Goal: Check status: Check status

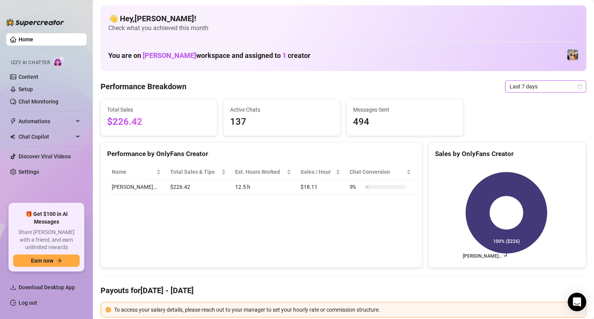
click at [511, 83] on span "Last 7 days" at bounding box center [546, 87] width 72 height 12
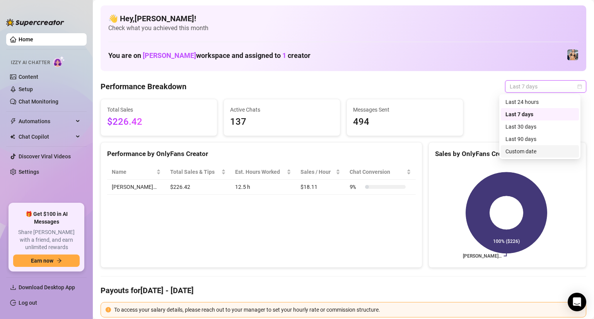
click at [531, 152] on div "Custom date" at bounding box center [540, 151] width 69 height 9
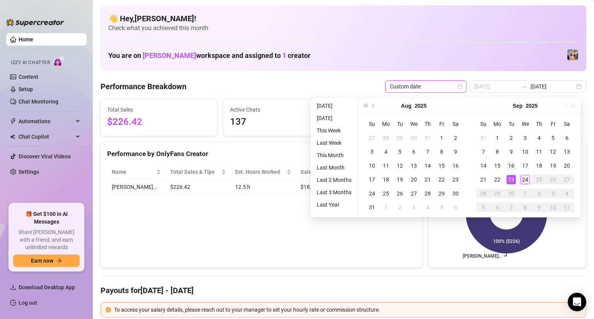
type input "[DATE]"
click at [514, 171] on td "16" at bounding box center [511, 166] width 14 height 14
type input "[DATE]"
click at [531, 181] on td "24" at bounding box center [525, 180] width 14 height 14
type input "[DATE]"
